Goal: Find specific page/section: Find specific page/section

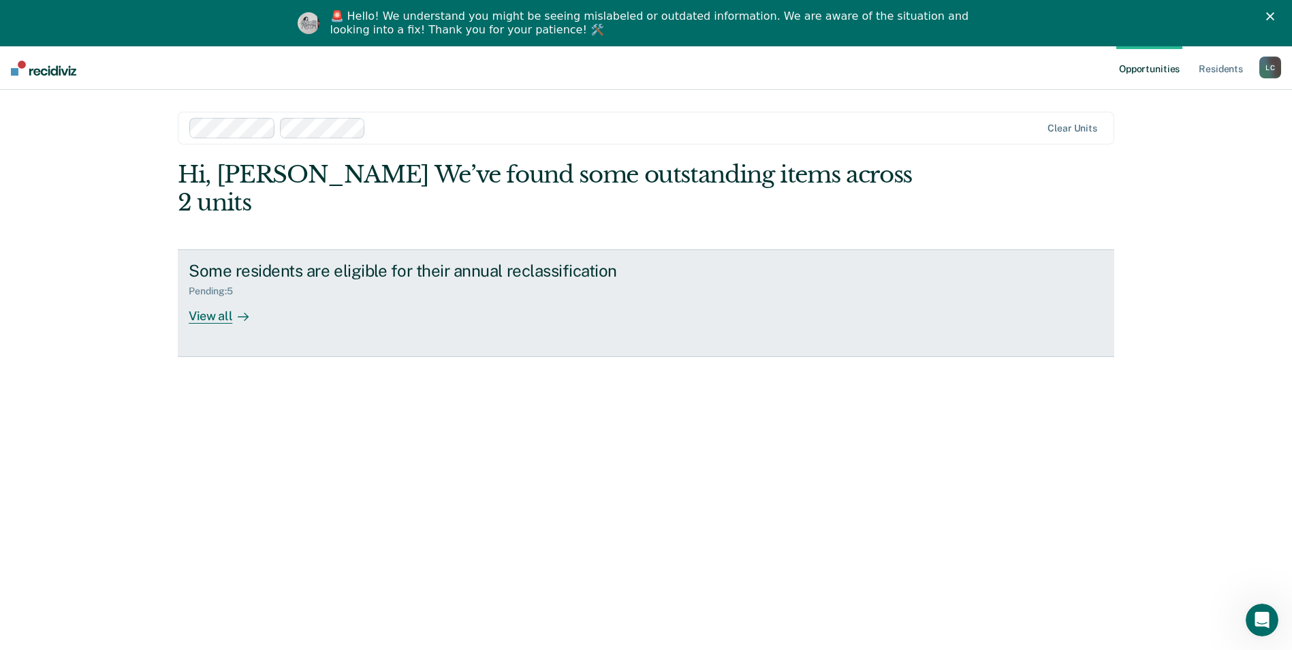
click at [220, 297] on div "View all" at bounding box center [227, 310] width 76 height 27
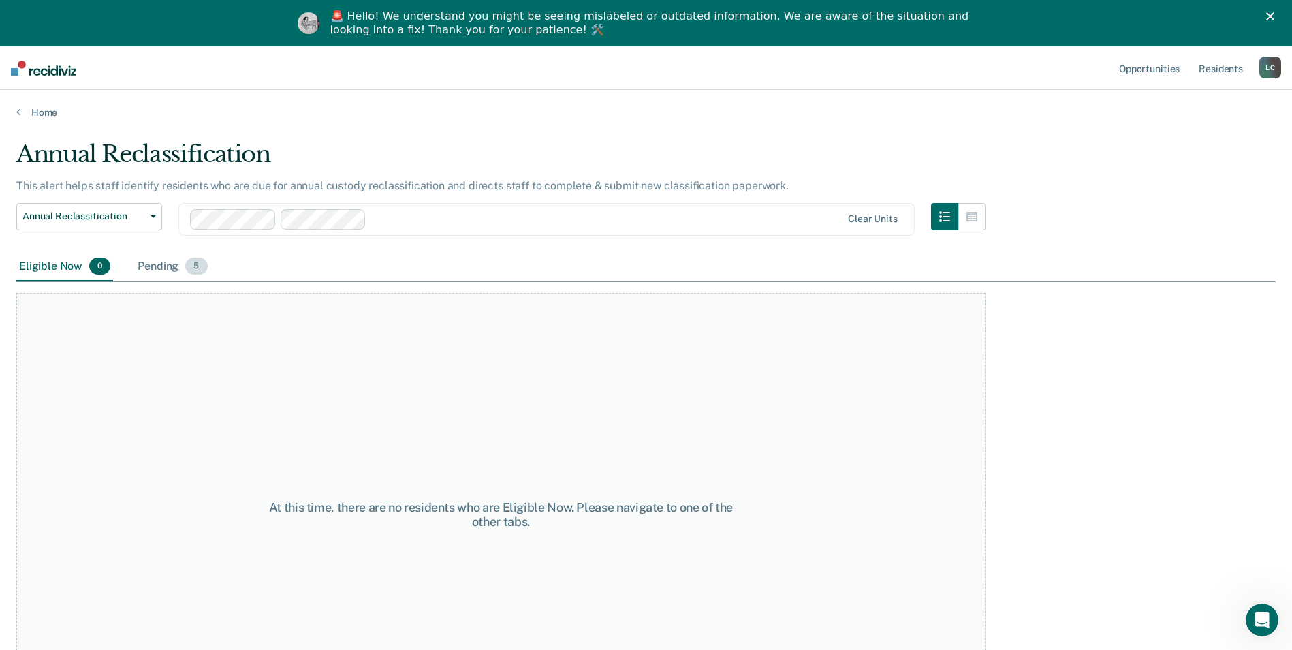
click at [146, 265] on div "Pending 5" at bounding box center [172, 267] width 75 height 30
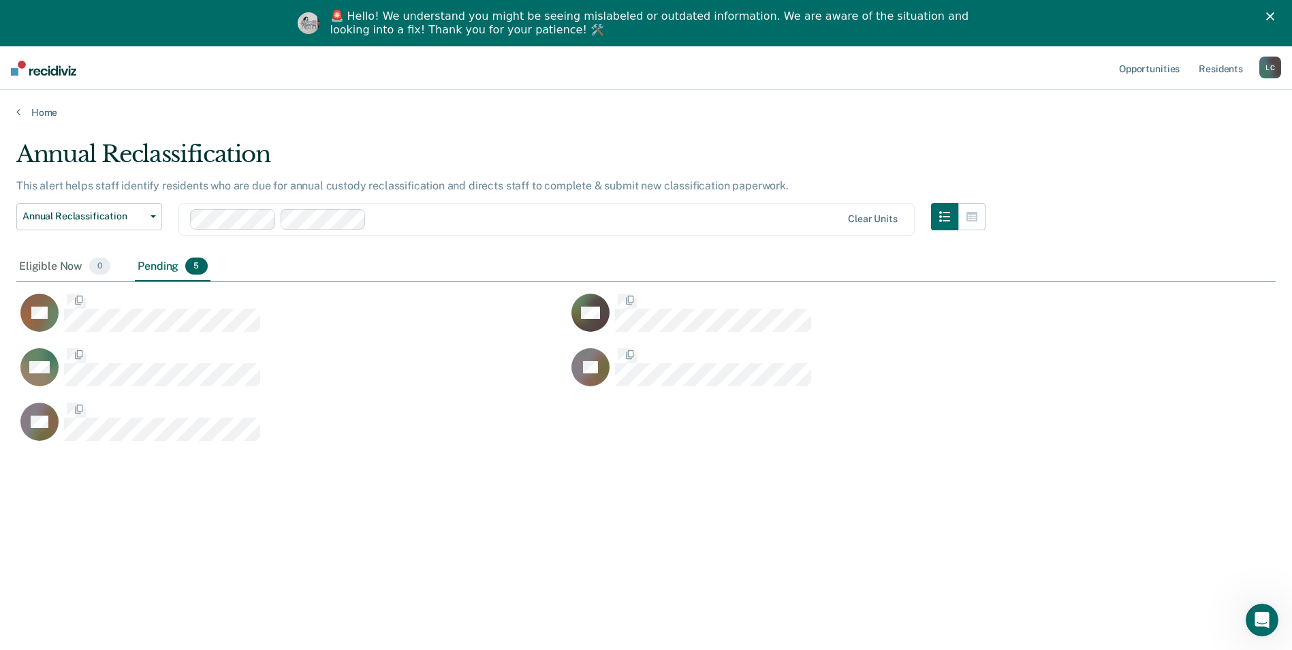
scroll to position [443, 1249]
click at [150, 272] on div "Pending 5" at bounding box center [172, 267] width 75 height 30
click at [49, 266] on div "Eligible Now 0" at bounding box center [64, 267] width 97 height 30
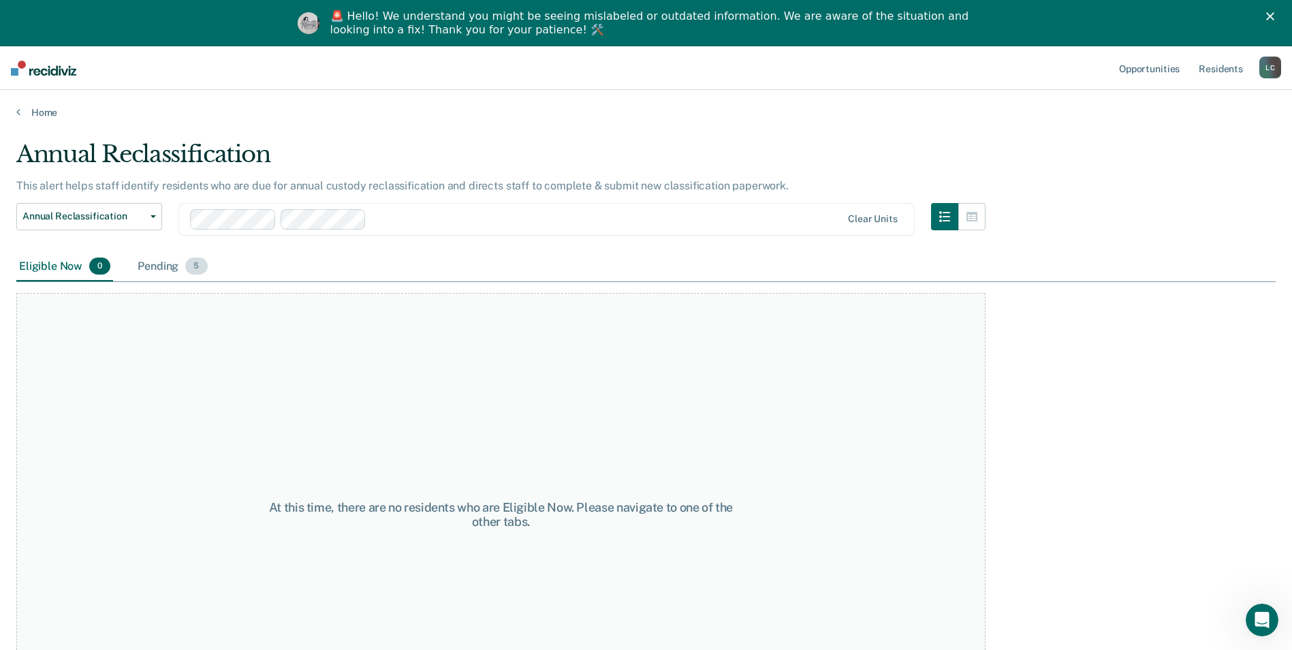
click at [156, 264] on div "Pending 5" at bounding box center [172, 267] width 75 height 30
